Goal: Transaction & Acquisition: Purchase product/service

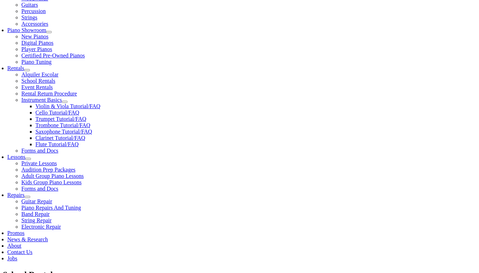
scroll to position [198, 0]
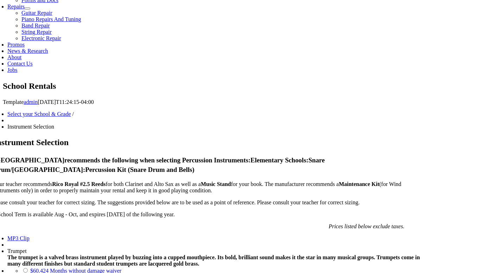
scroll to position [385, 0]
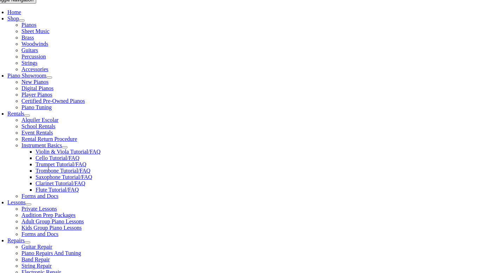
scroll to position [152, 0]
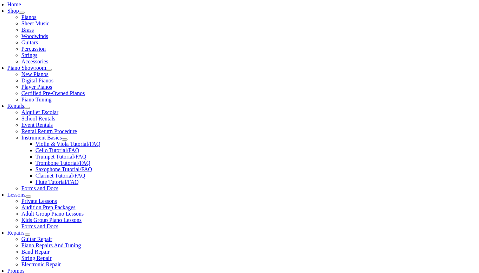
checkbox input"] "true"
drag, startPoint x: 130, startPoint y: 130, endPoint x: 46, endPoint y: 130, distance: 83.4
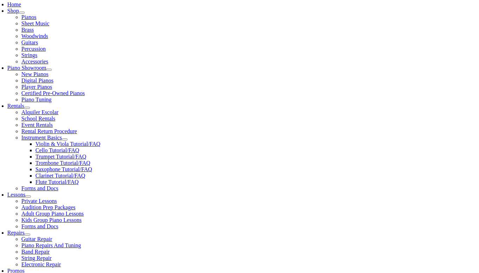
copy li "Sound Innovations Book 1 – Flute"
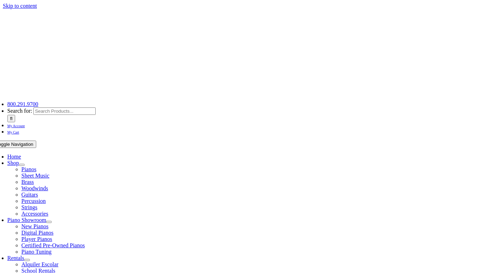
type input "1"
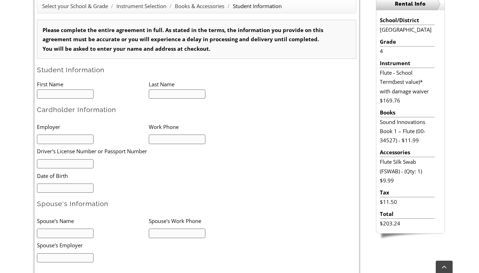
scroll to position [163, 0]
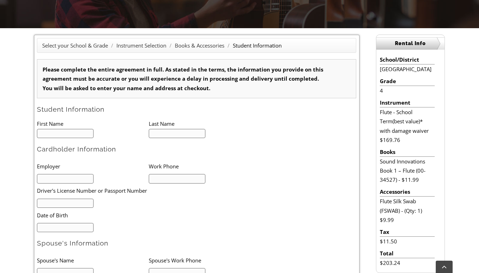
click at [86, 132] on input "text" at bounding box center [65, 134] width 57 height 10
type input "Amara"
click at [185, 139] on form "Please complete the entire agreement in full. As stated in the terms, the infor…" at bounding box center [197, 248] width 320 height 379
click at [185, 132] on input "text" at bounding box center [177, 134] width 57 height 10
type input "Jeffress Rivera"
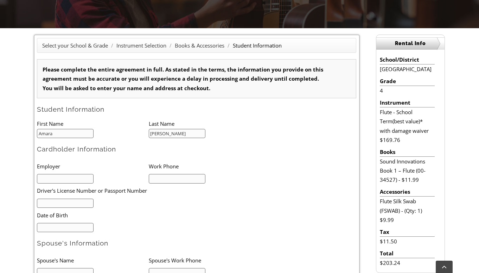
click at [76, 180] on input "text" at bounding box center [65, 179] width 57 height 10
type input "Rivera, M.D. Psychiatry"
click at [163, 181] on input "text" at bounding box center [177, 179] width 57 height 10
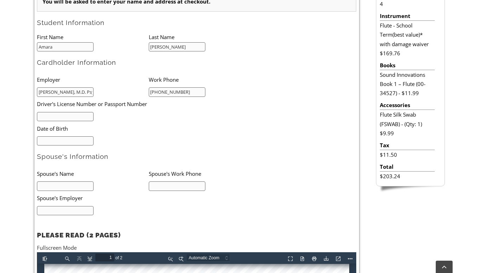
scroll to position [259, 0]
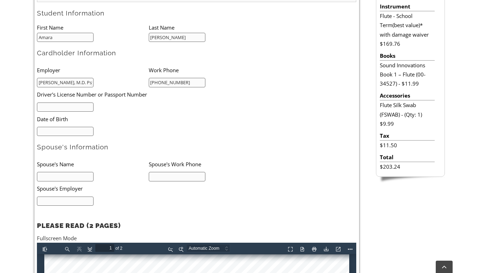
type input "215-284-1617"
click at [68, 107] on input "text" at bounding box center [65, 107] width 57 height 10
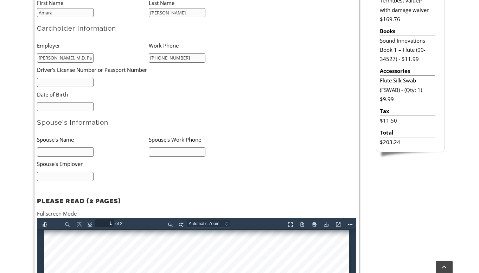
scroll to position [284, 0]
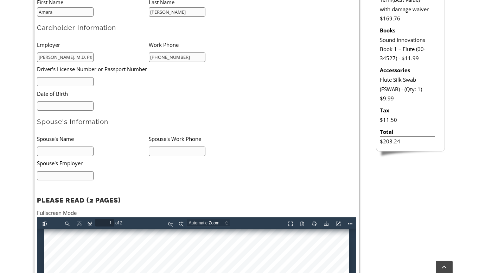
click at [79, 82] on input "text" at bounding box center [65, 82] width 57 height 10
type input "29123715"
click at [72, 108] on input "mm/dd/yyyy" at bounding box center [65, 106] width 57 height 10
type input "03/29/1975"
click at [65, 153] on input "text" at bounding box center [65, 151] width 57 height 10
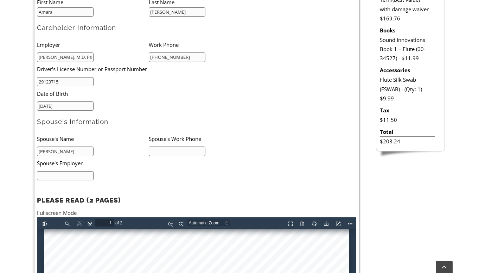
click at [172, 151] on input "text" at bounding box center [177, 151] width 57 height 10
click at [87, 150] on input "Shane" at bounding box center [65, 151] width 57 height 10
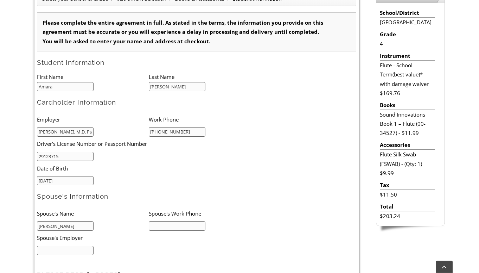
scroll to position [217, 0]
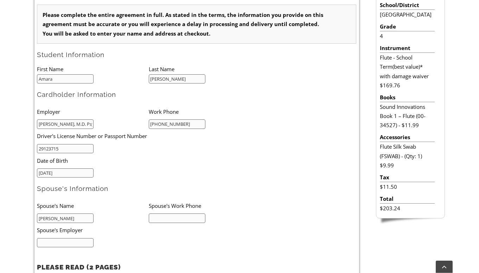
type input "Shane Jeffress"
click at [43, 81] on input "Amara" at bounding box center [65, 79] width 57 height 10
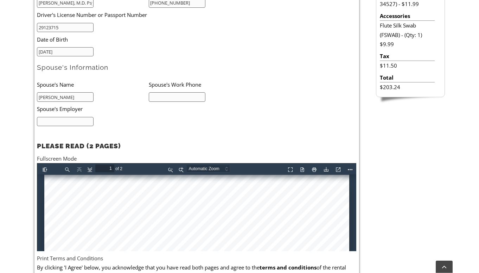
scroll to position [345, 0]
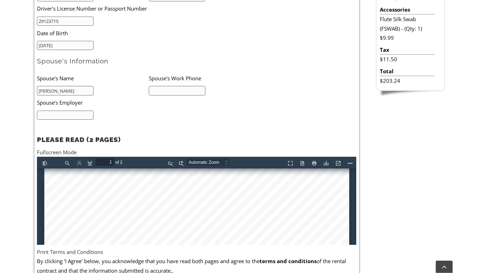
type input "Tenesa (Amara's mom)"
click at [167, 92] on input "text" at bounding box center [177, 91] width 57 height 10
type input "2152808241"
click at [78, 118] on input "text" at bounding box center [65, 116] width 57 height 10
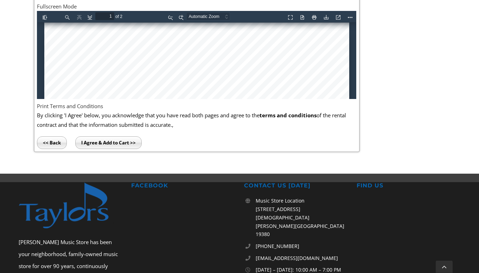
scroll to position [490, 0]
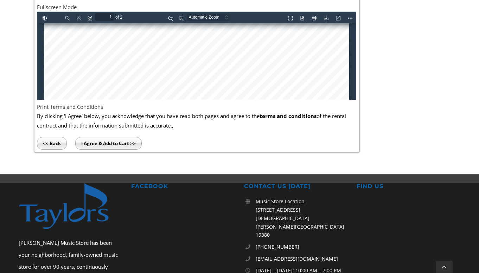
type input "Cigna"
click at [231, 112] on p "By clicking 'I Agree' below, you acknowledge that you have read both pages and …" at bounding box center [197, 120] width 320 height 19
click at [118, 145] on input "I Agree & Add to Cart >>" at bounding box center [108, 143] width 67 height 13
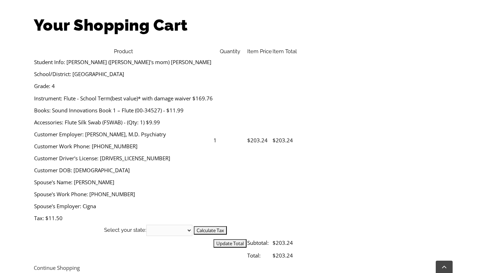
scroll to position [243, 0]
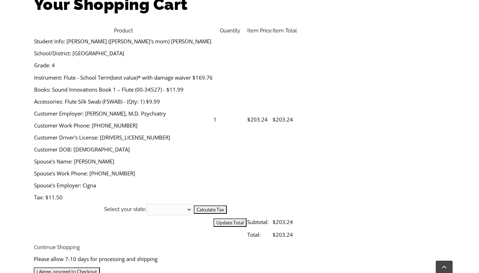
click at [146, 204] on select "[US_STATE] [US_STATE] [US_STATE] [US_STATE] [US_STATE] [US_STATE] [US_STATE] [U…" at bounding box center [169, 209] width 46 height 11
select select "PA"
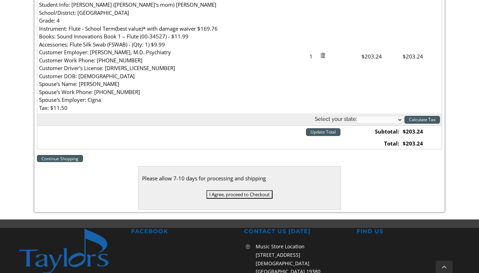
click option "[US_STATE]" at bounding box center [0, 0] width 0 height 0
click at [427, 121] on input "Calculate Tax" at bounding box center [423, 120] width 36 height 8
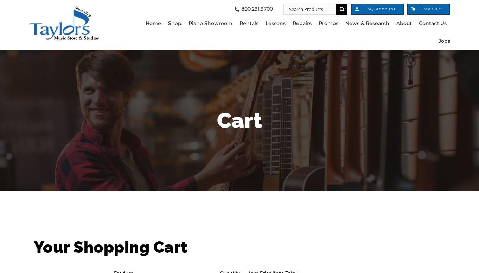
select select "PA"
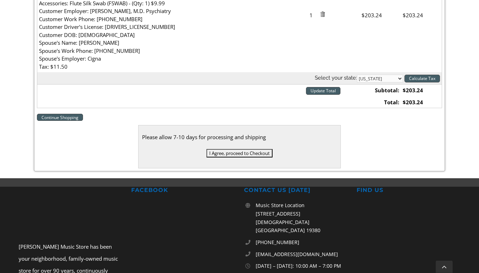
scroll to position [247, 0]
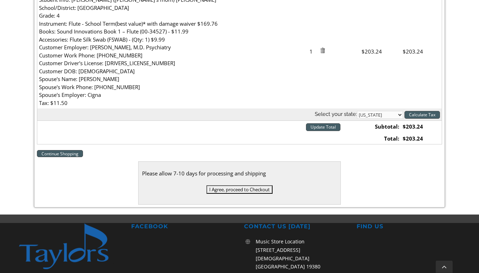
click at [253, 190] on input "I Agree, proceed to Checkout" at bounding box center [240, 189] width 66 height 8
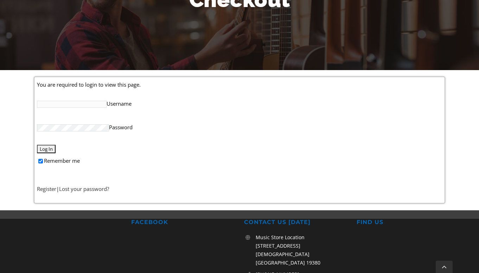
scroll to position [125, 0]
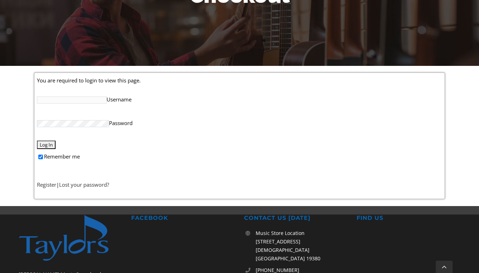
click at [73, 100] on input "Username" at bounding box center [72, 99] width 70 height 7
click at [49, 184] on link "Register" at bounding box center [46, 184] width 19 height 7
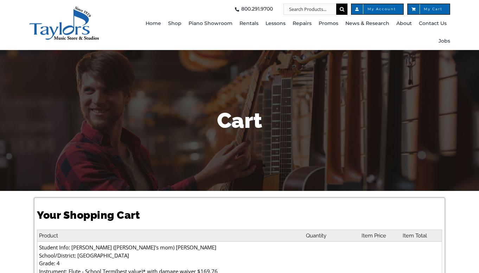
select select "PA"
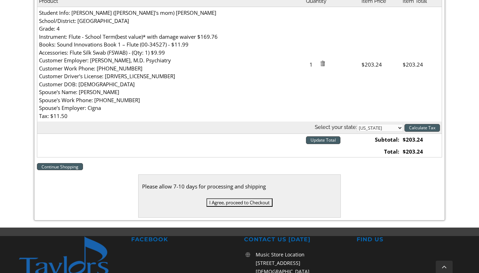
scroll to position [235, 0]
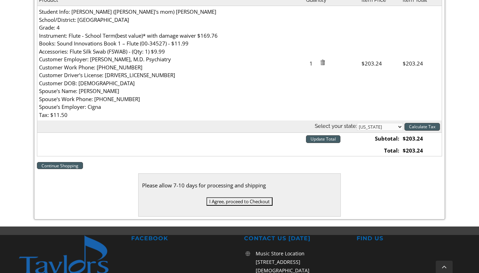
click at [234, 202] on input "I Agree, proceed to Checkout" at bounding box center [240, 201] width 66 height 8
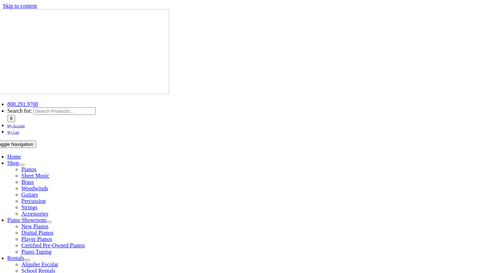
select select
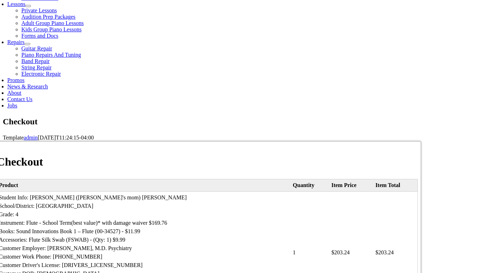
scroll to position [350, 0]
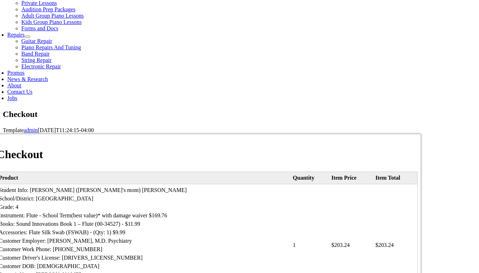
type input "Tenesa"
type input "[PERSON_NAME]"
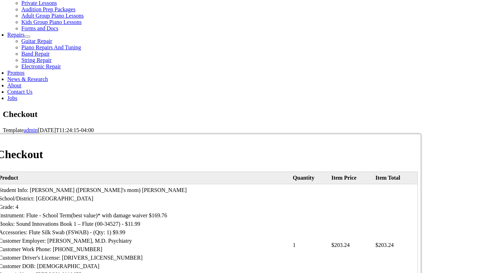
type input "1743 Cold Spring Rd"
type input "[GEOGRAPHIC_DATA]"
select select "PA"
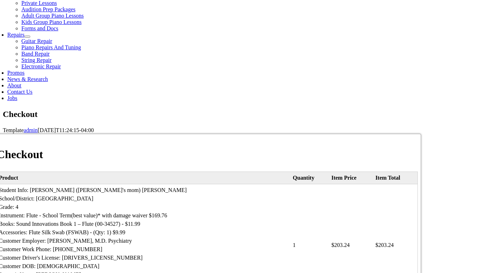
click option "[US_STATE]" at bounding box center [0, 0] width 0 height 0
type input "19073"
select select "amex"
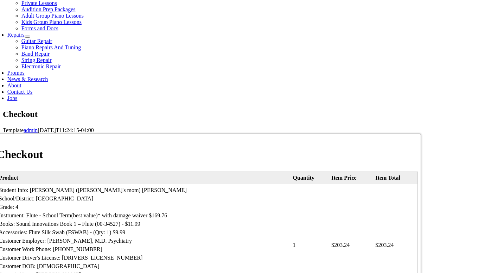
click option "American Express" at bounding box center [0, 0] width 0 height 0
type input "[CREDIT_CARD_NUMBER]"
select select "12"
select select "2027"
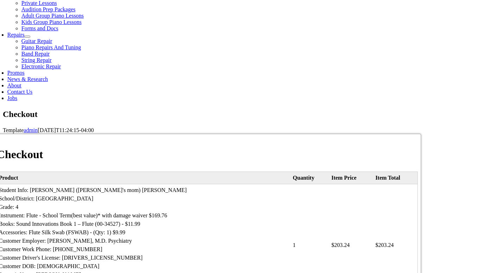
type input "3"
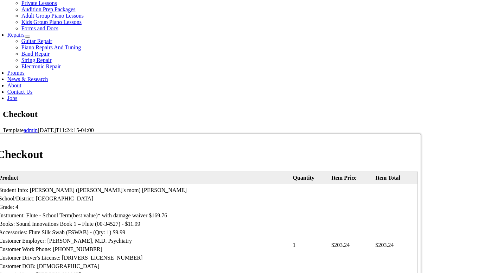
select select "mastercard"
select select
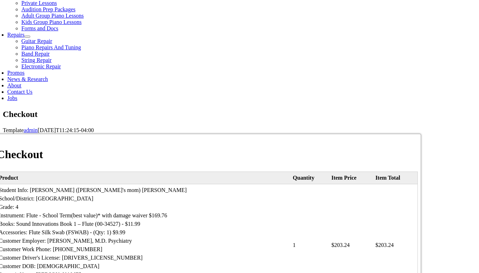
type input "[CREDIT_CARD_NUMBER]"
select select "12"
click option "12" at bounding box center [0, 0] width 0 height 0
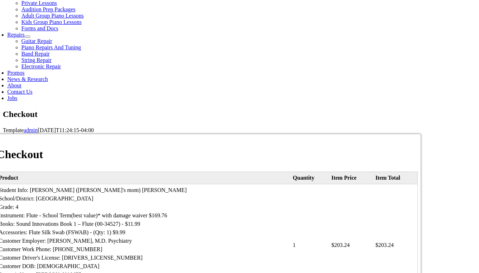
select select "2028"
click option "2028" at bounding box center [0, 0] width 0 height 0
type input "1592"
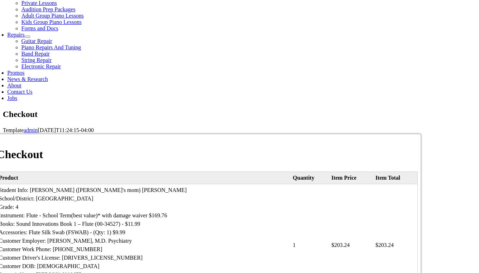
type input "2152841617"
type input "[EMAIL_ADDRESS][PERSON_NAME][DOMAIN_NAME]"
